Goal: Task Accomplishment & Management: Use online tool/utility

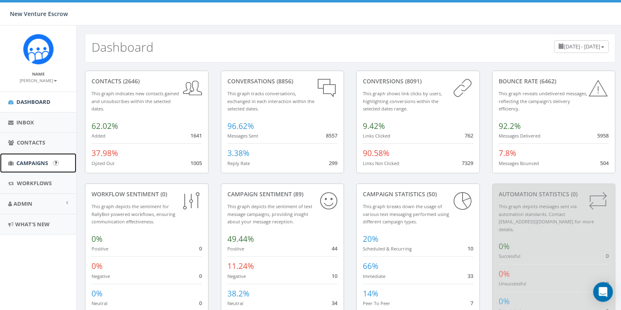
click at [38, 161] on span "Campaigns" at bounding box center [32, 162] width 32 height 7
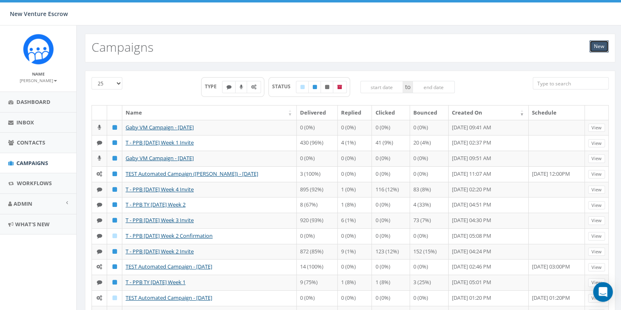
click at [591, 44] on link "New" at bounding box center [598, 46] width 19 height 12
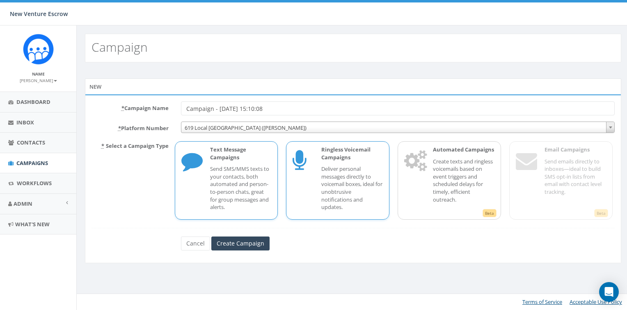
click at [327, 185] on p "Deliver personal messages directly to voicemail boxes, ideal for unobtrusive no…" at bounding box center [352, 188] width 62 height 46
drag, startPoint x: 286, startPoint y: 109, endPoint x: 177, endPoint y: 108, distance: 108.3
click at [177, 108] on div "Campaign - 09/29/2025, 15:10:08" at bounding box center [398, 108] width 446 height 14
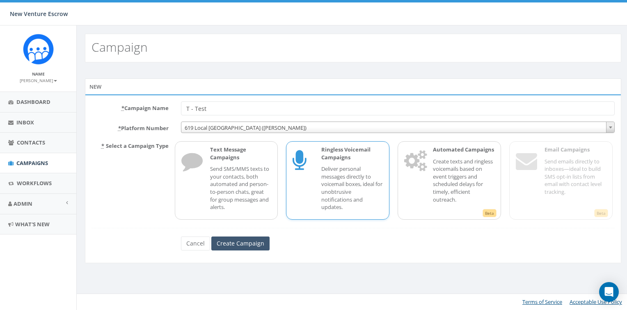
type input "T - Test"
click at [234, 242] on input "Create Campaign" at bounding box center [240, 243] width 58 height 14
